Goal: Information Seeking & Learning: Learn about a topic

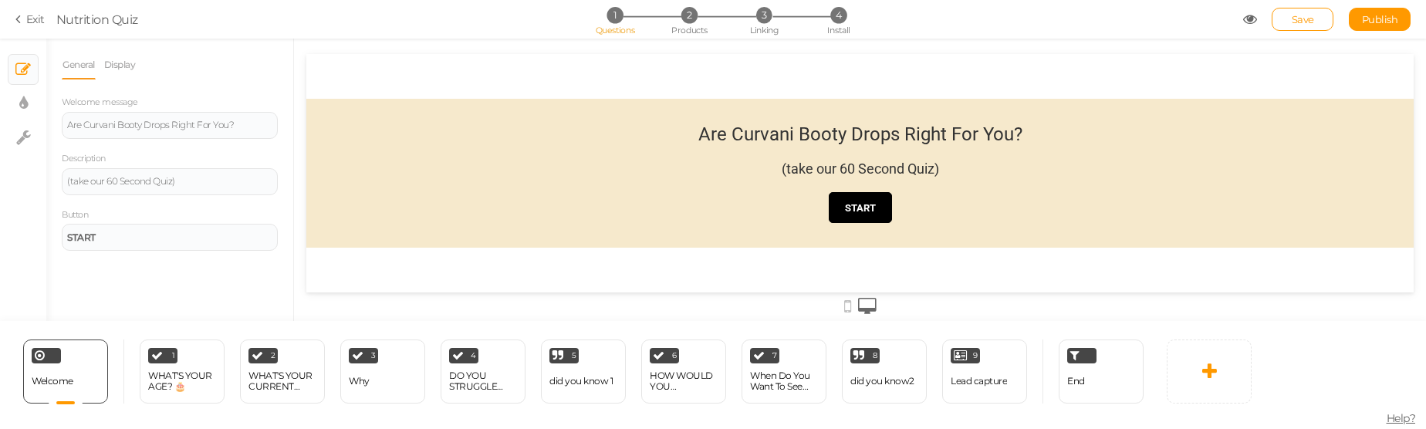
click at [587, 373] on div "did you know 1" at bounding box center [581, 381] width 63 height 27
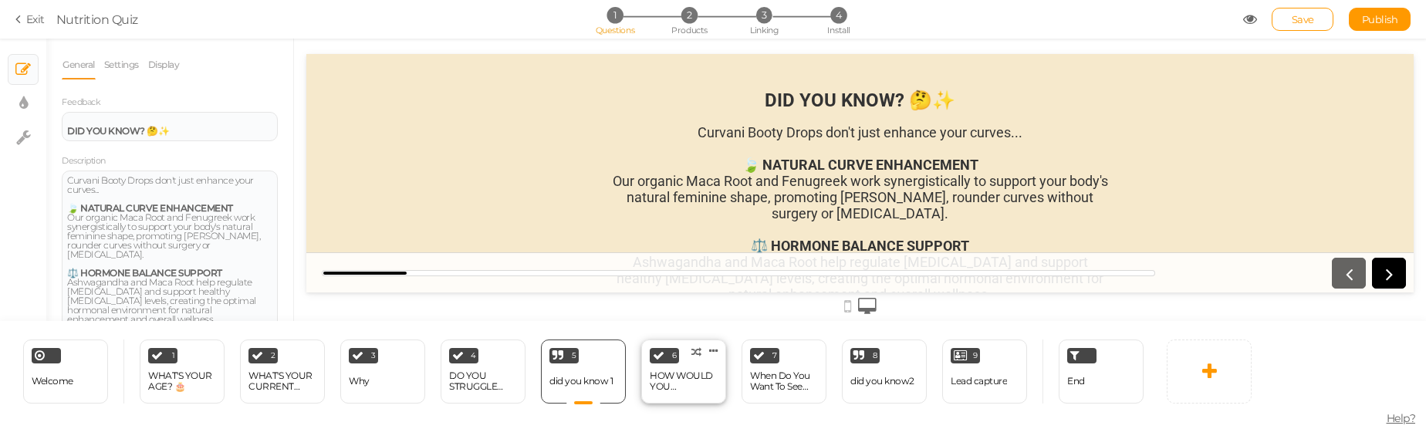
click at [669, 377] on div "HOW WOULD YOU DESCRIBE YOUR LIFESTYLE?" at bounding box center [684, 382] width 68 height 22
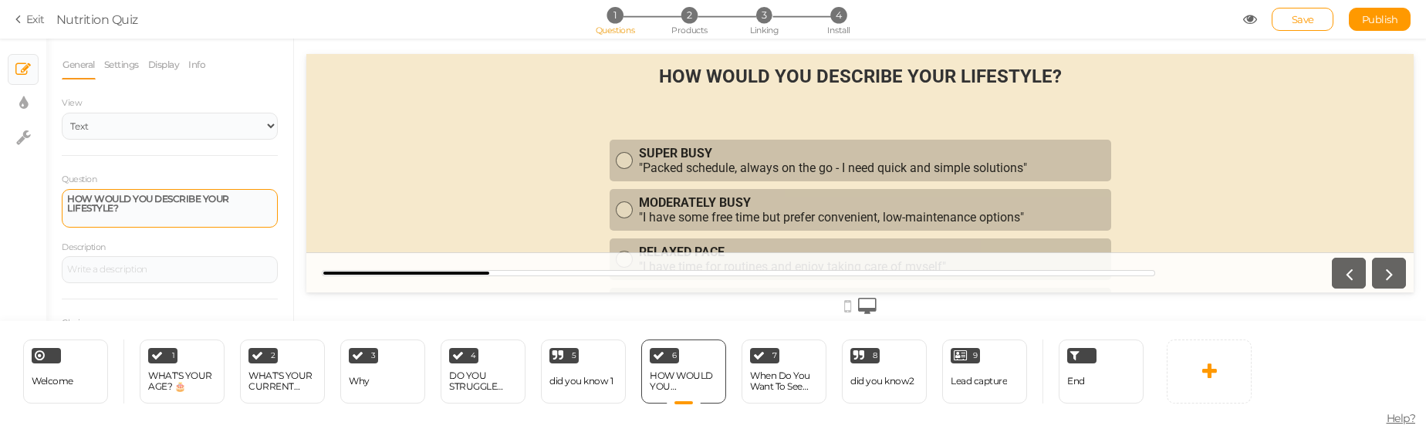
click at [178, 201] on strong "HOW WOULD YOU DESCRIBE YOUR LIFESTYLE?" at bounding box center [148, 203] width 162 height 21
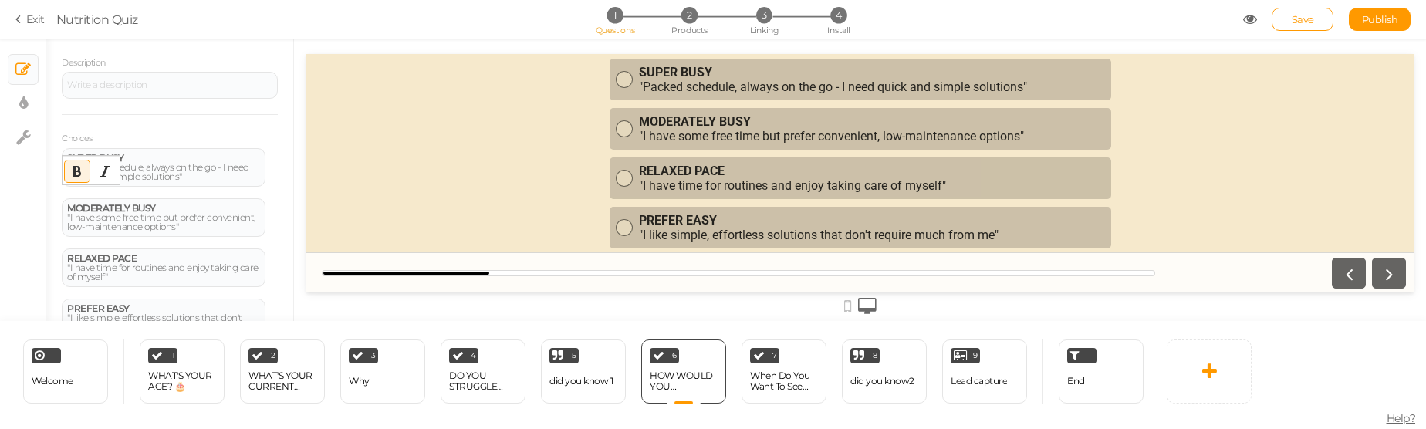
scroll to position [185, 0]
click at [191, 178] on div ""Packed schedule, always on the go - I need quick and simple solutions"" at bounding box center [163, 171] width 193 height 19
copy strong "SUPER BUSY"
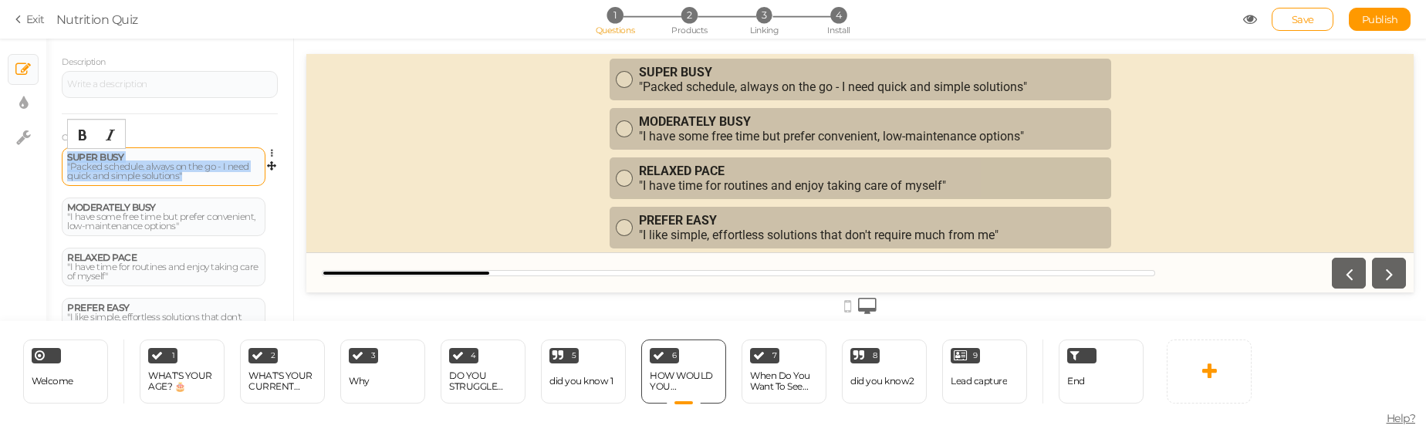
copy div "SUPER BUSY "Packed schedule, always on the go - I need quick and simple solutio…"
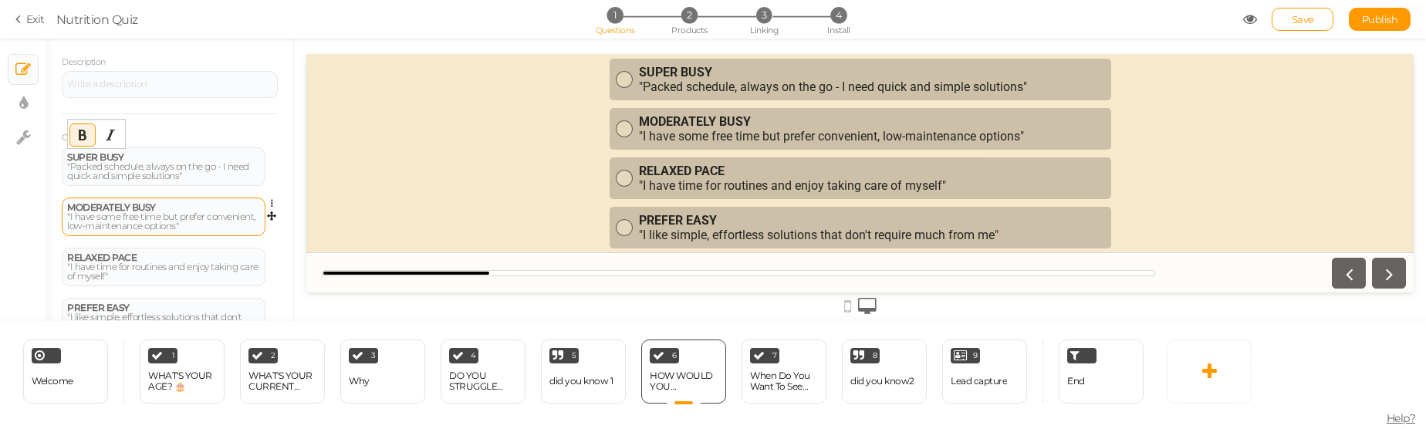
click at [190, 218] on div ""I have some free time but prefer convenient, low-maintenance options"" at bounding box center [163, 221] width 193 height 19
copy strong "MODERATELY BUSY"
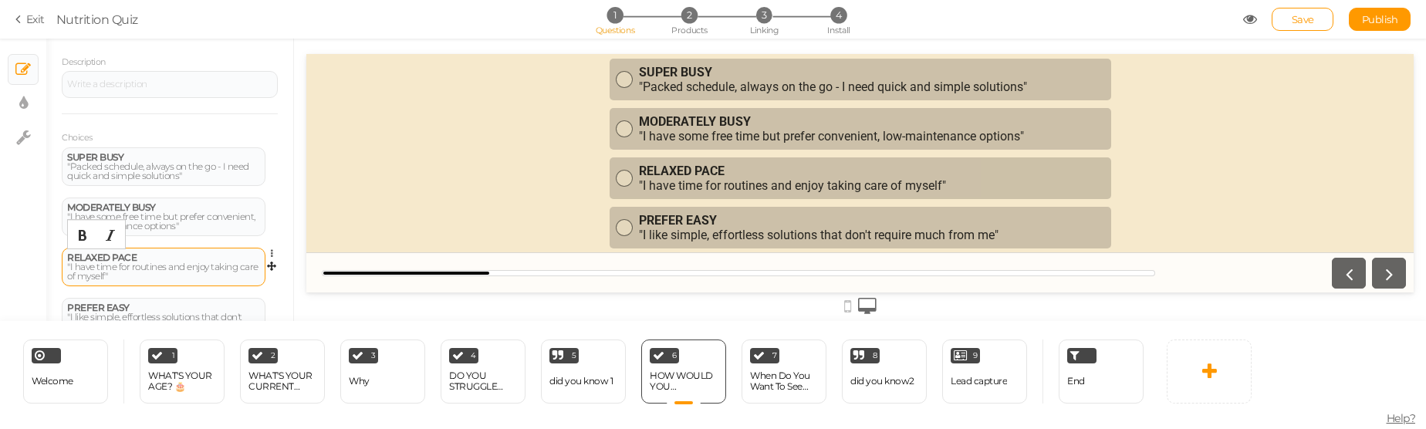
click at [122, 266] on div ""I have time for routines and enjoy taking care of myself"" at bounding box center [163, 271] width 193 height 19
copy strong "RELAXED PACE"
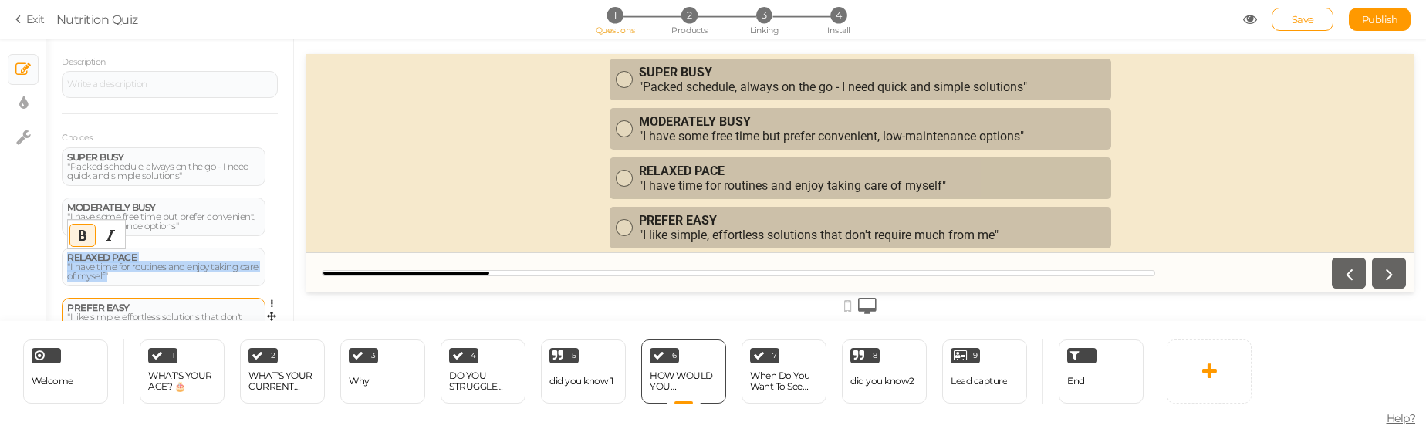
scroll to position [248, 0]
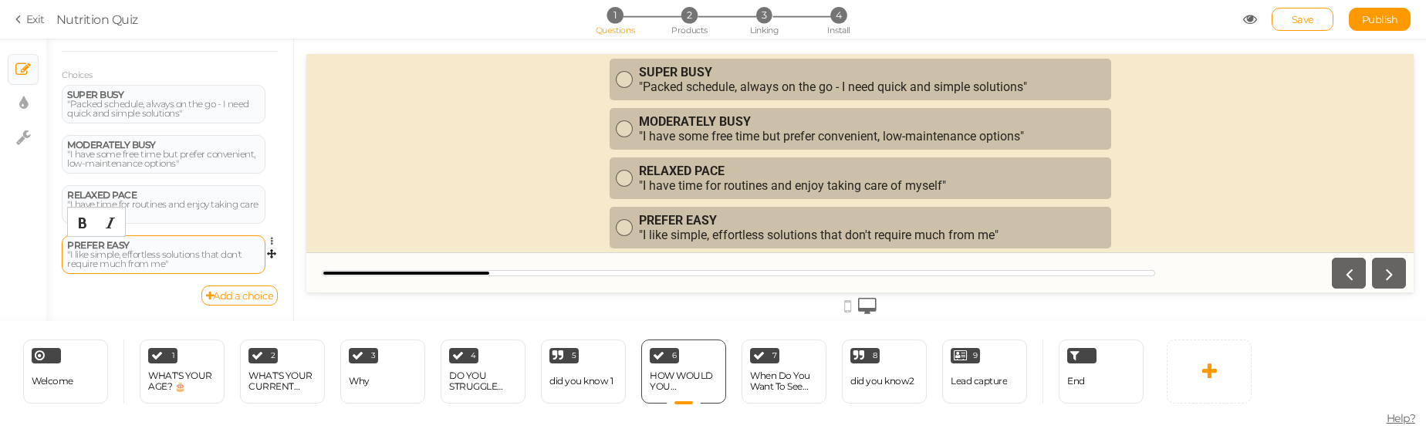
click at [143, 256] on div ""I like simple, effortless solutions that don't require much from me"" at bounding box center [163, 259] width 193 height 19
copy strong "PREFER EASY"
click at [782, 391] on div "When Do You Want To See Results?" at bounding box center [784, 382] width 68 height 22
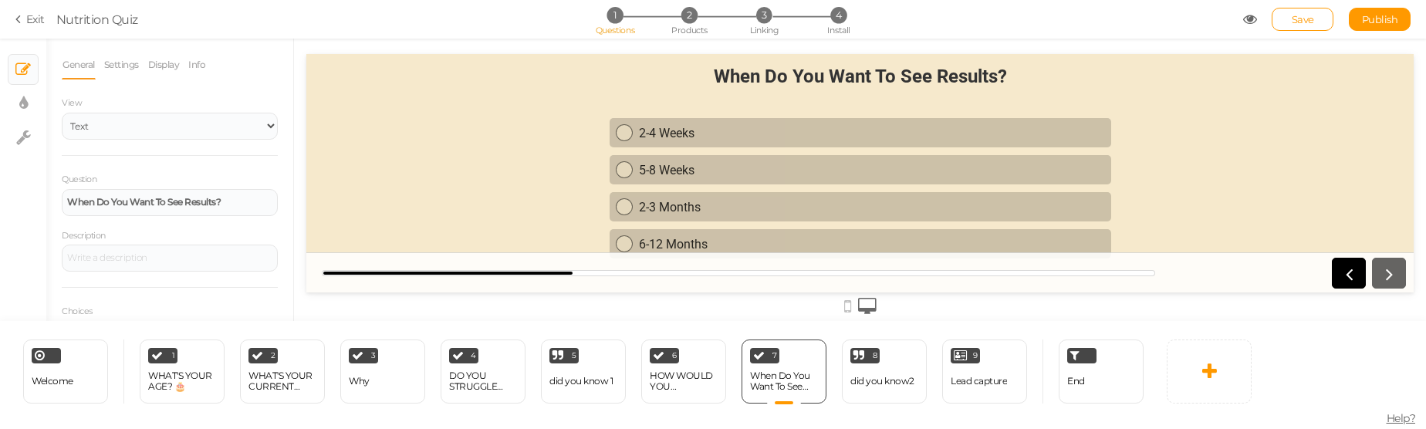
scroll to position [93, 0]
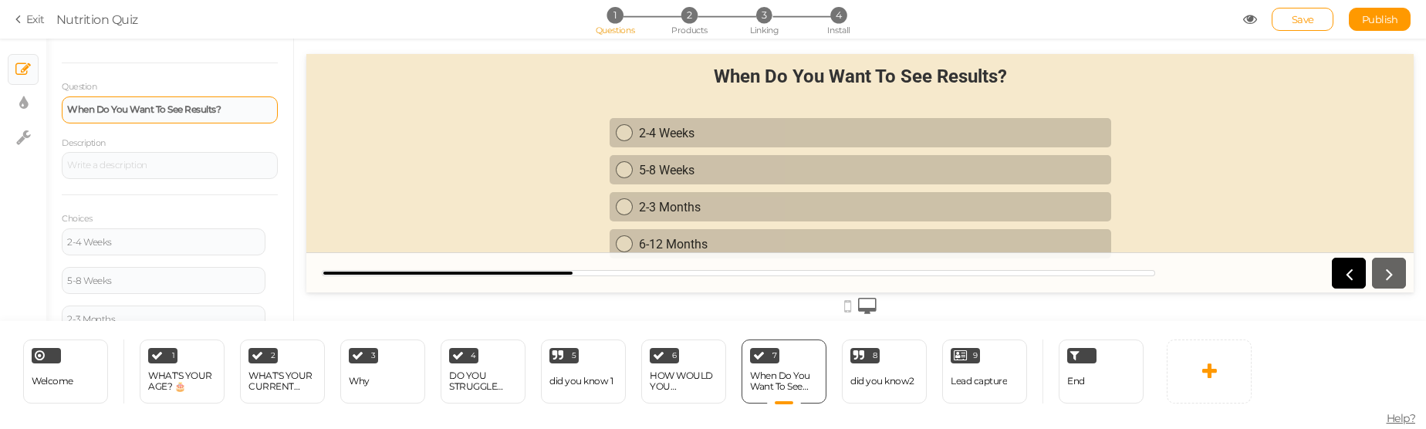
click at [210, 103] on div "When Do You Want To See Results?" at bounding box center [170, 109] width 216 height 27
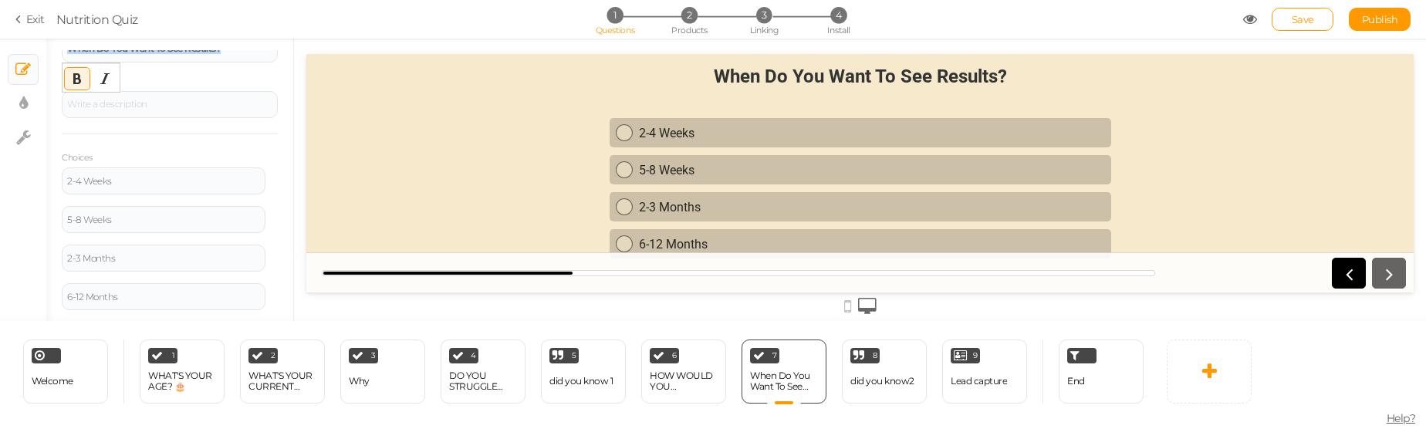
scroll to position [185, 0]
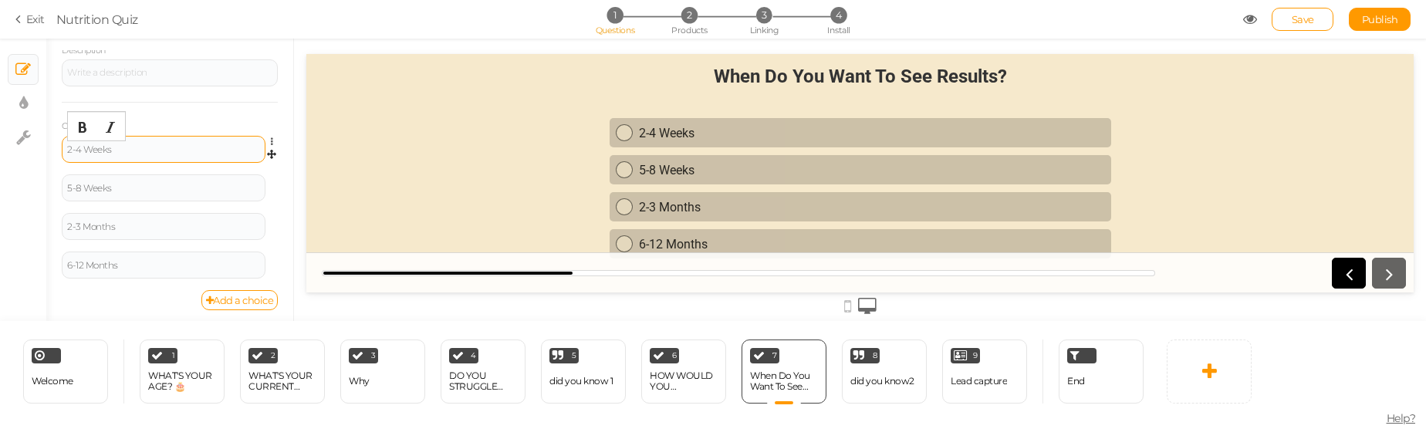
click at [157, 148] on div "2-4 Weeks" at bounding box center [163, 149] width 193 height 9
click at [184, 191] on div "5-8 Weeks" at bounding box center [163, 188] width 193 height 9
click at [145, 221] on div "2-3 Months" at bounding box center [164, 226] width 204 height 27
click at [149, 269] on div "6-12 Months" at bounding box center [163, 265] width 193 height 9
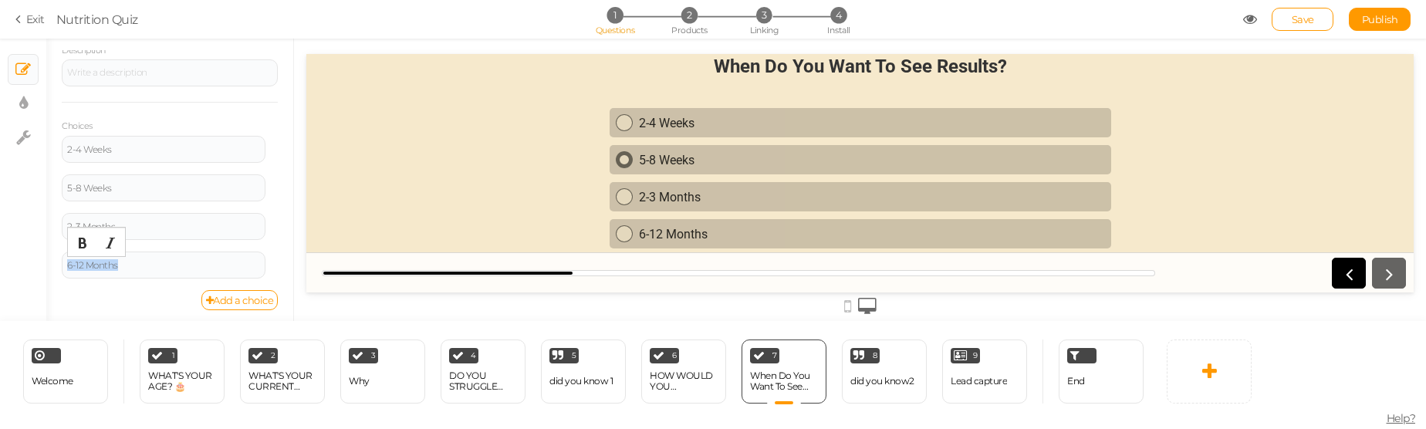
scroll to position [0, 0]
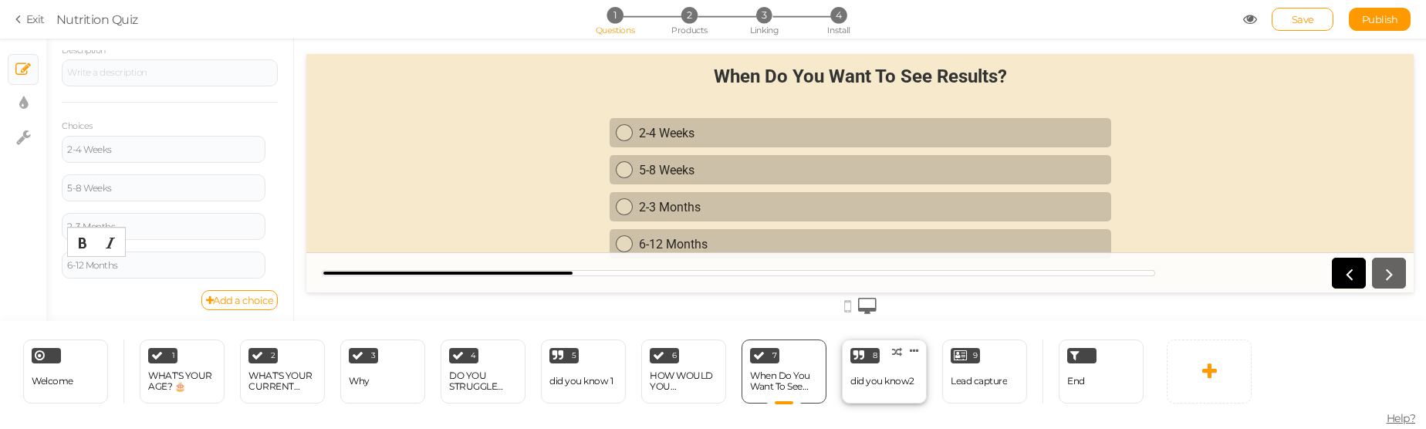
click at [891, 378] on div "did you know2" at bounding box center [883, 381] width 64 height 11
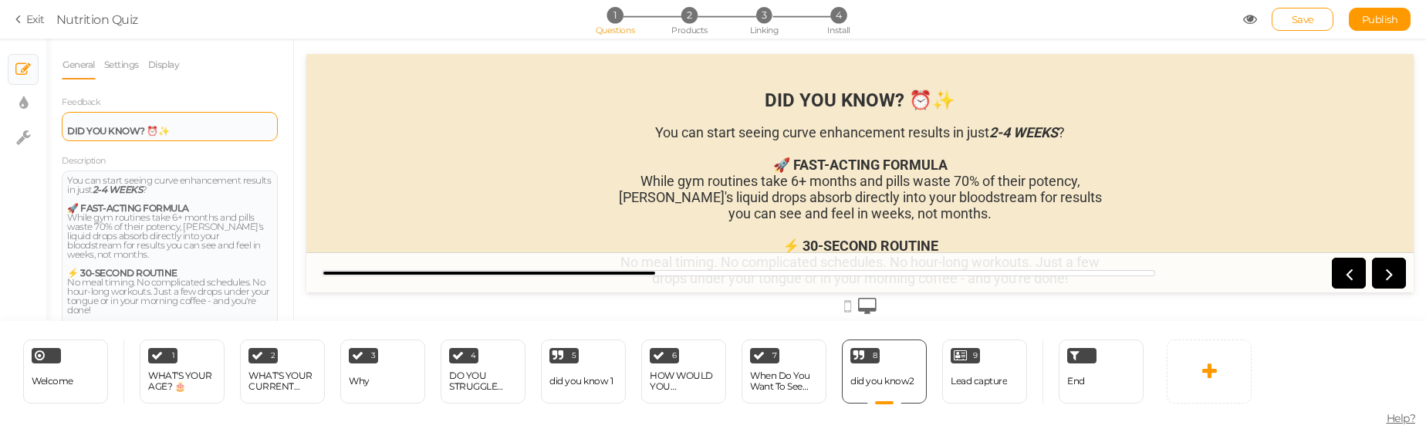
click at [203, 128] on div "DID YOU KNOW? ⏰✨" at bounding box center [169, 126] width 205 height 19
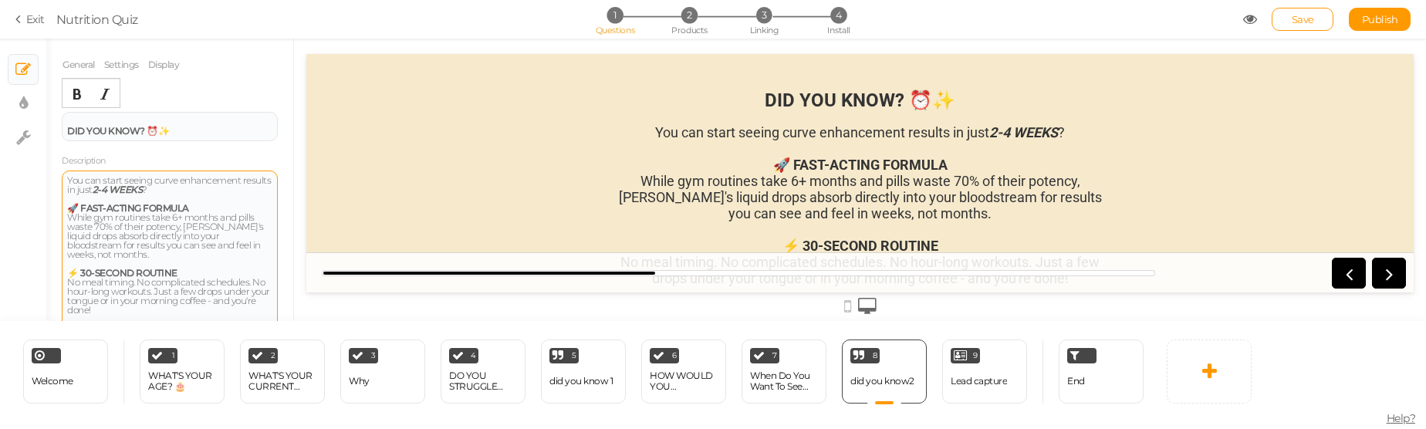
click at [104, 220] on div "While gym routines take 6+ months and pills waste 70% of their potency, [PERSON…" at bounding box center [169, 245] width 205 height 65
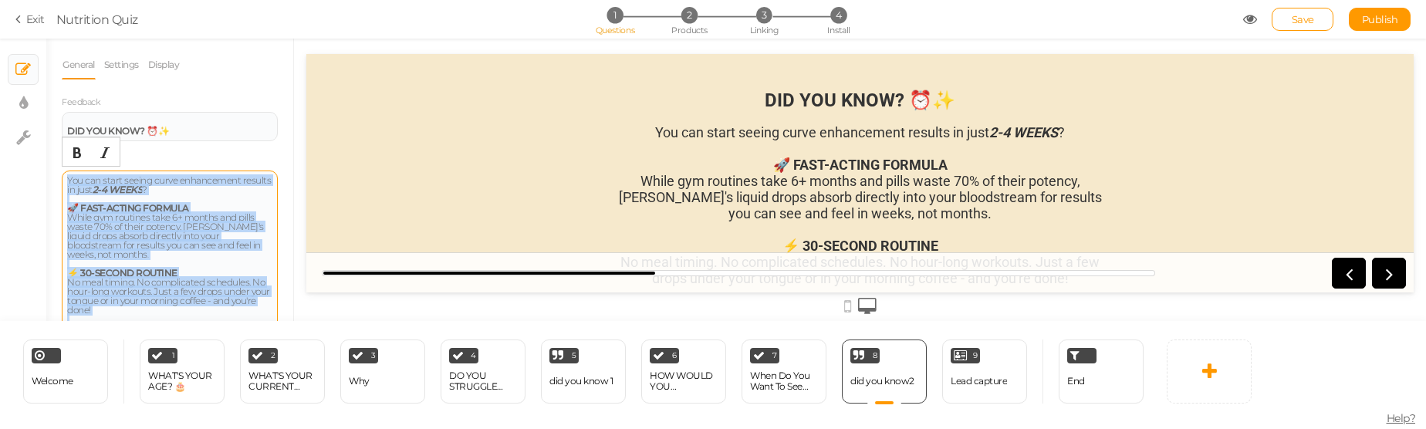
copy div "You can start seeing curve enhancement results in just 2-4 WEEKS ? 🚀 FAST-ACTIN…"
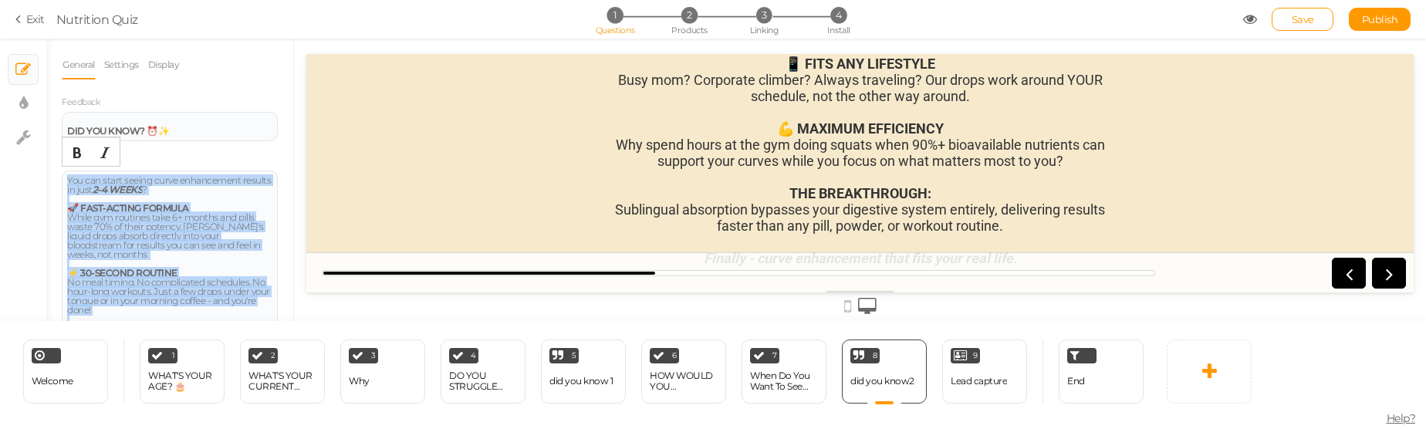
scroll to position [316, 0]
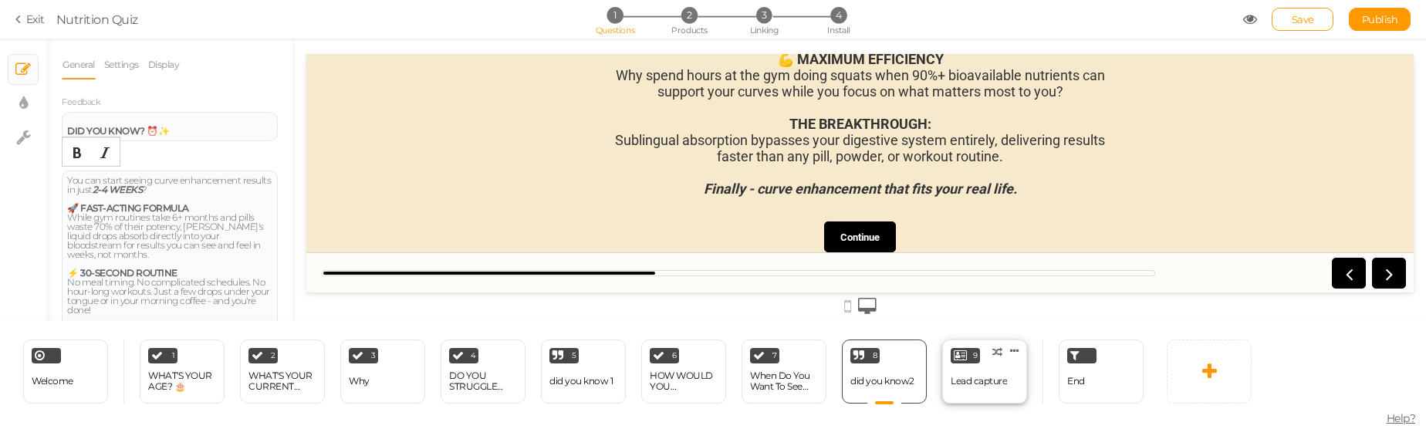
click at [986, 371] on div "Lead capture" at bounding box center [979, 381] width 56 height 27
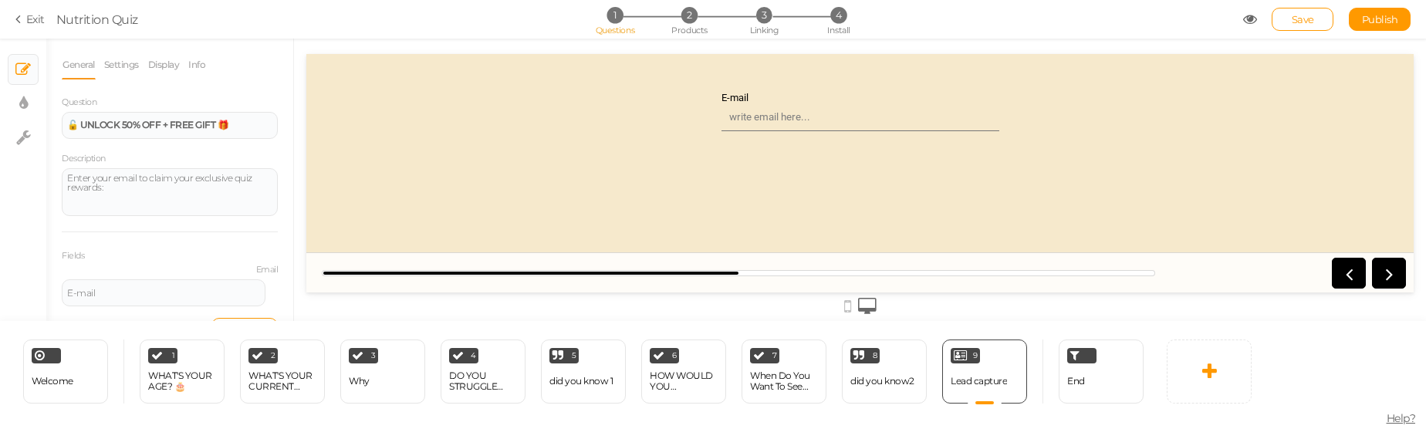
scroll to position [0, 0]
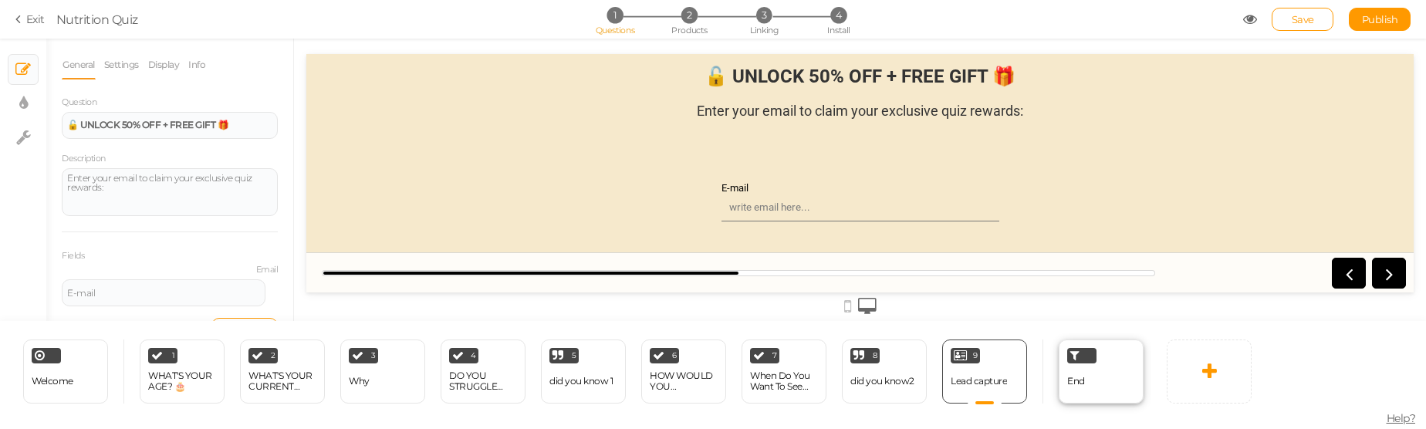
click at [1085, 381] on span "End" at bounding box center [1077, 381] width 18 height 12
